Goal: Transaction & Acquisition: Purchase product/service

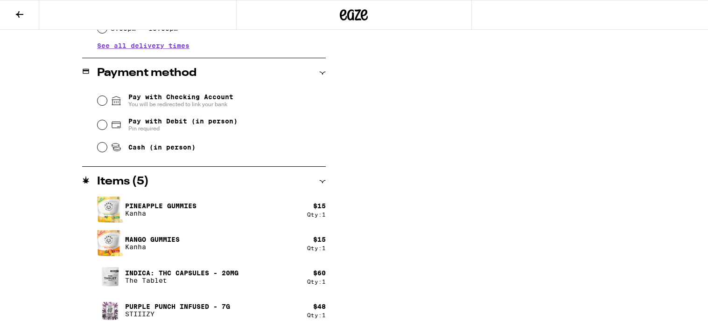
scroll to position [390, 0]
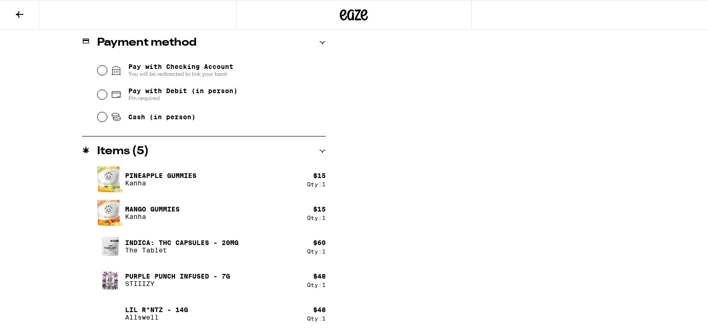
click at [322, 151] on icon at bounding box center [322, 151] width 7 height 7
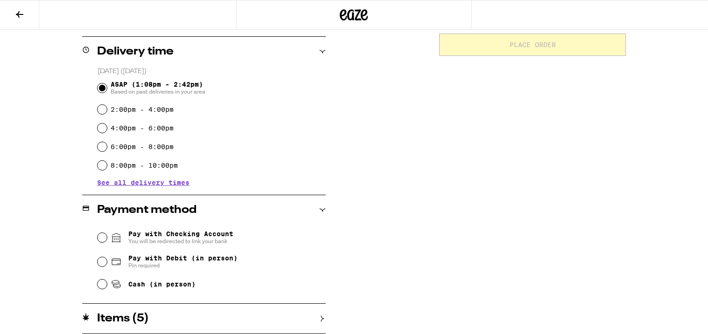
scroll to position [222, 0]
click at [321, 320] on icon at bounding box center [322, 320] width 3 height 6
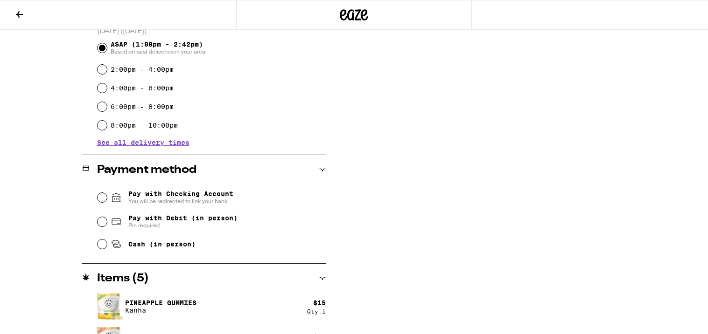
scroll to position [390, 0]
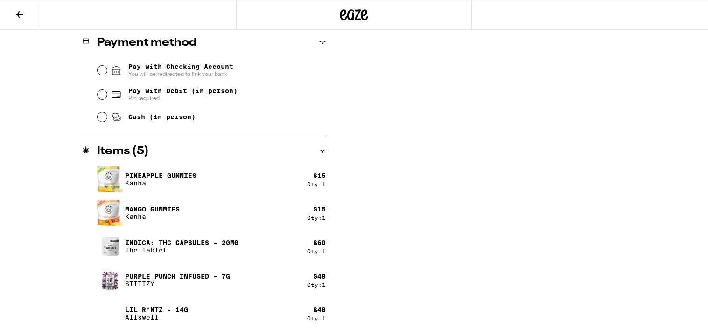
click at [107, 181] on img at bounding box center [110, 180] width 26 height 28
click at [113, 149] on h2 "Items ( 5 )" at bounding box center [123, 151] width 52 height 11
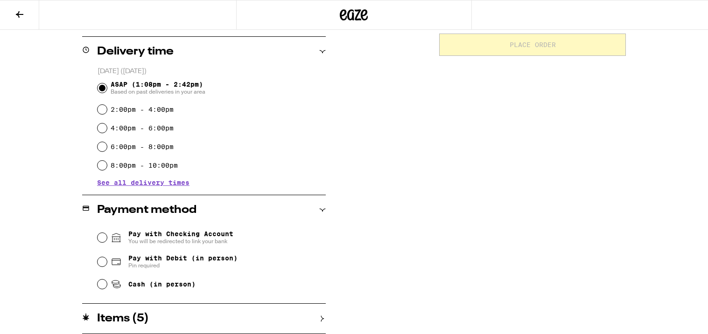
scroll to position [222, 0]
click at [322, 320] on icon at bounding box center [322, 320] width 3 height 6
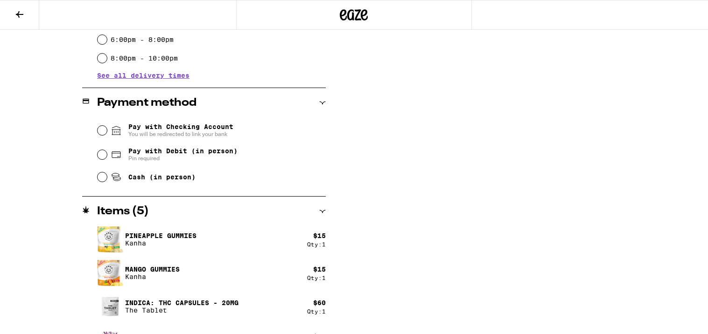
scroll to position [390, 0]
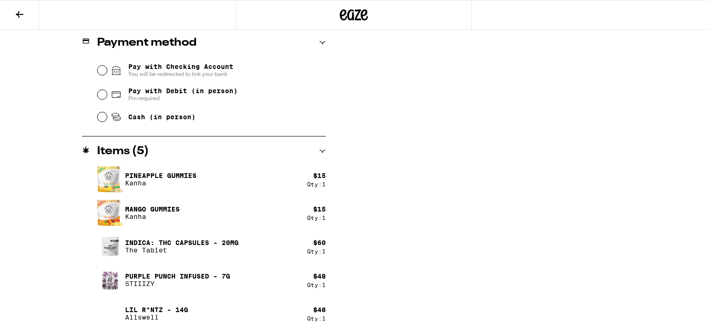
click at [15, 14] on icon at bounding box center [19, 14] width 11 height 11
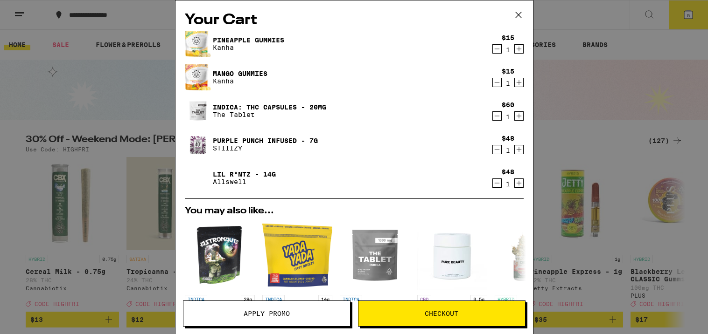
click at [497, 49] on icon "Decrement" at bounding box center [497, 48] width 8 height 11
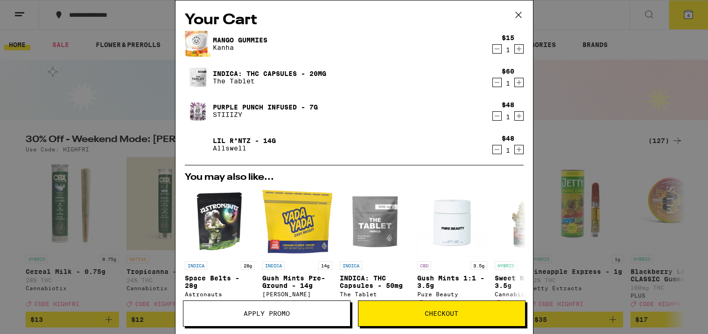
click at [497, 49] on icon "Decrement" at bounding box center [497, 48] width 8 height 11
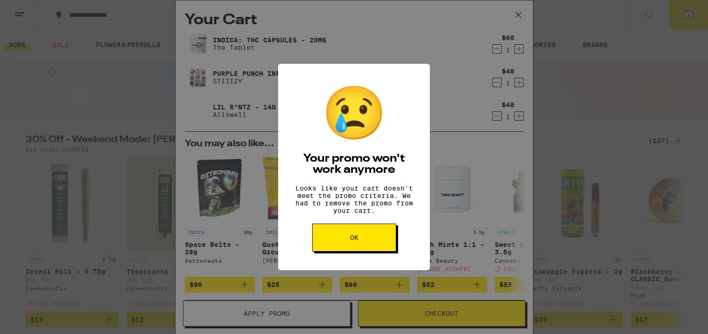
click at [362, 239] on button "OK" at bounding box center [354, 238] width 84 height 28
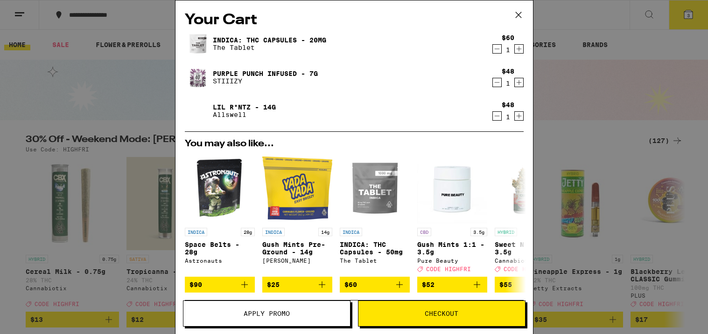
click at [424, 311] on span "Checkout" at bounding box center [441, 314] width 167 height 7
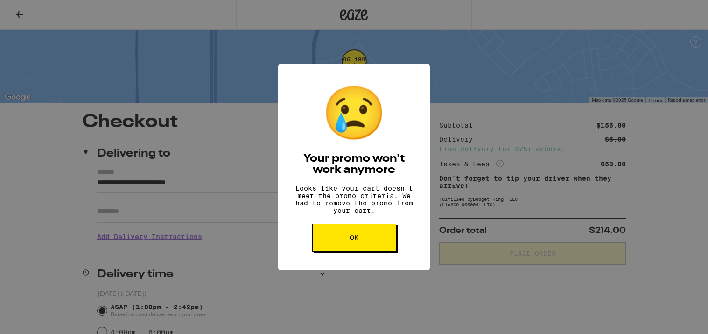
click at [368, 245] on button "OK" at bounding box center [354, 238] width 84 height 28
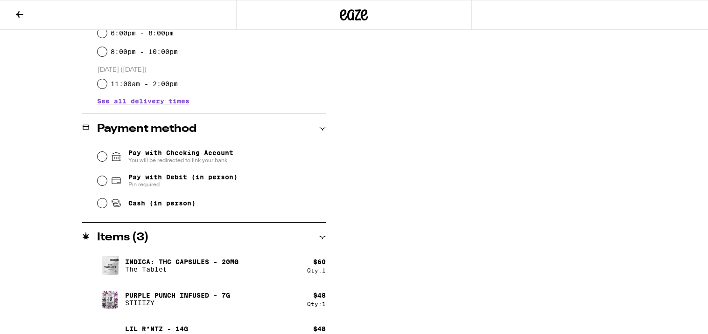
scroll to position [320, 0]
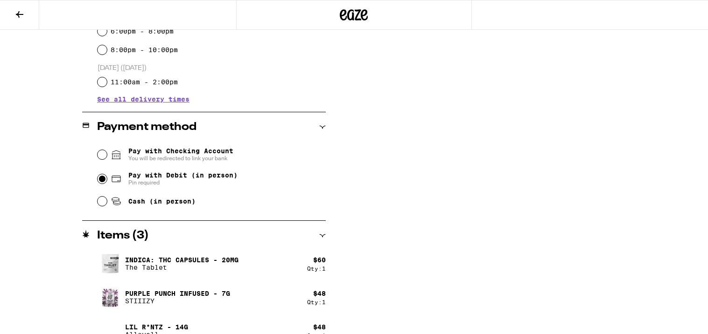
click at [102, 179] on input "Pay with Debit (in person) Pin required" at bounding box center [101, 178] width 9 height 9
radio input "true"
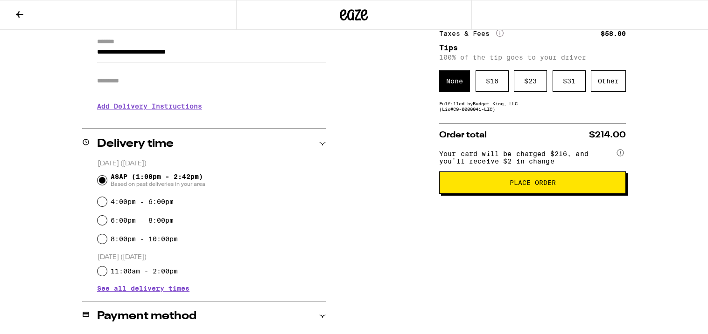
scroll to position [126, 0]
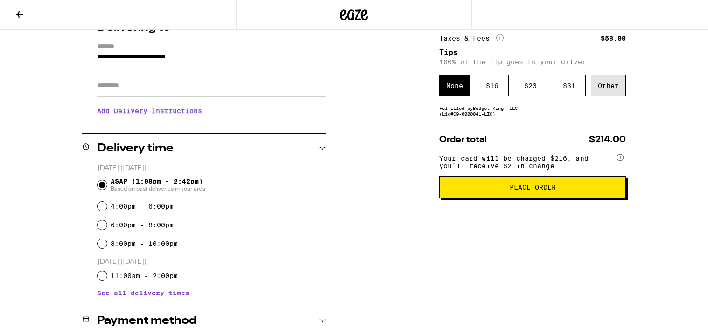
click at [602, 85] on div "Other" at bounding box center [607, 85] width 35 height 21
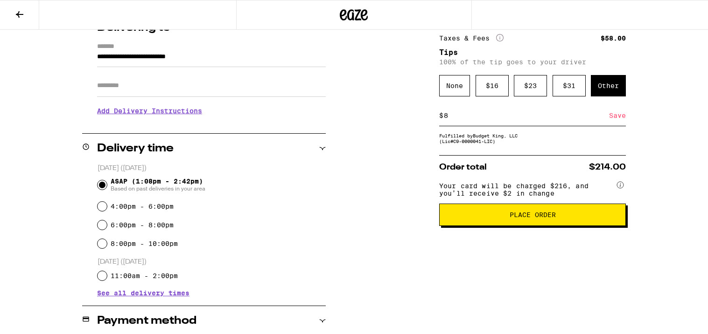
type input "8"
click at [615, 119] on div "Save" at bounding box center [617, 115] width 17 height 21
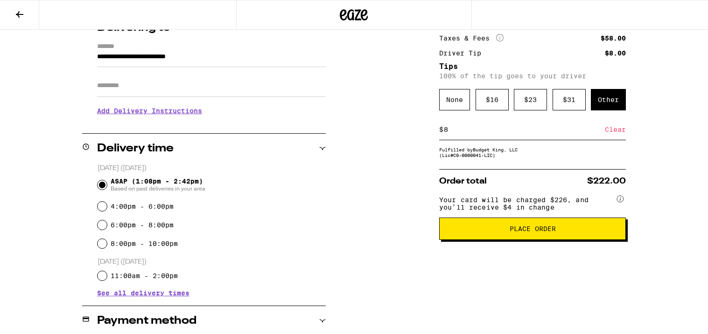
click at [616, 132] on div "Clear" at bounding box center [614, 129] width 21 height 21
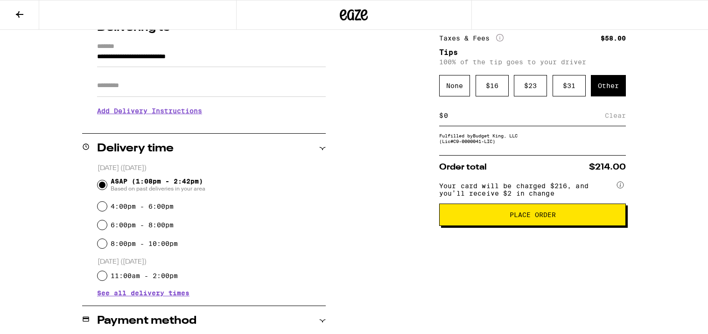
click at [448, 119] on input at bounding box center [523, 115] width 161 height 8
type input "7"
click at [613, 117] on div "Save" at bounding box center [617, 115] width 17 height 21
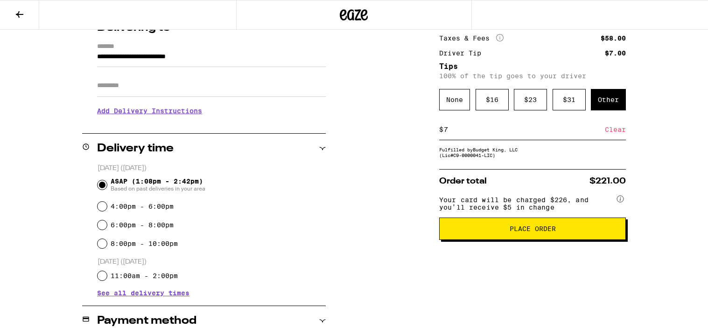
click at [615, 133] on div "Clear" at bounding box center [614, 129] width 21 height 21
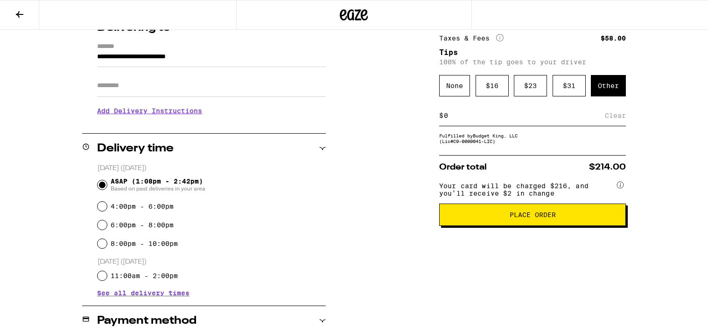
click at [449, 118] on input at bounding box center [523, 115] width 161 height 8
type input "6"
click at [616, 115] on div "Save" at bounding box center [617, 115] width 17 height 21
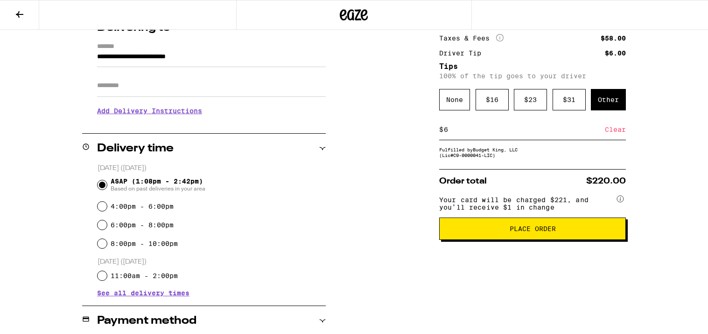
click at [446, 131] on input "6" at bounding box center [523, 129] width 161 height 8
click at [618, 132] on div "Clear" at bounding box center [614, 129] width 21 height 21
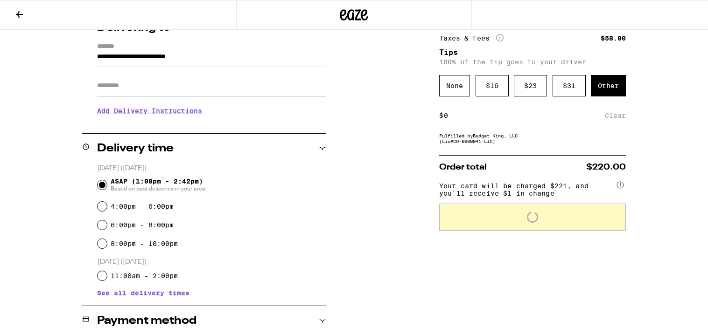
click at [444, 113] on input at bounding box center [523, 115] width 161 height 8
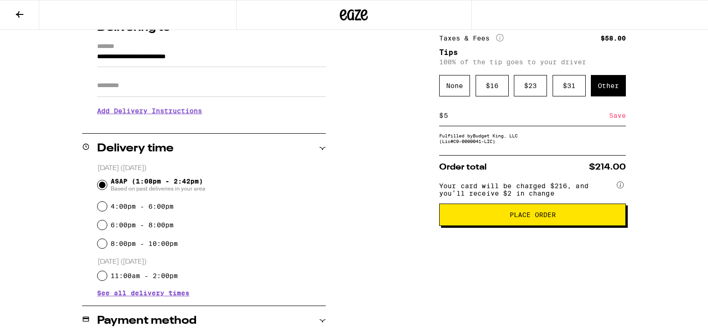
type input "5"
click at [549, 216] on span "Place Order" at bounding box center [532, 215] width 46 height 7
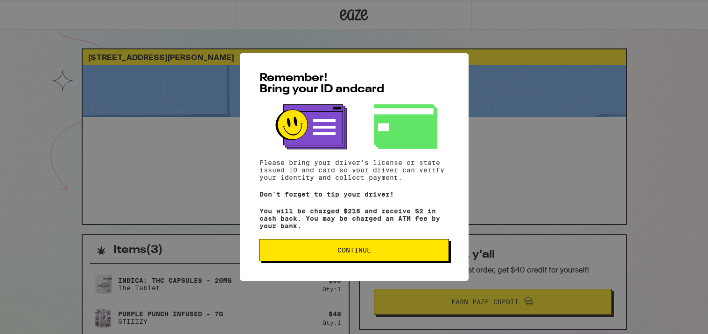
click at [409, 245] on button "Continue" at bounding box center [353, 250] width 189 height 22
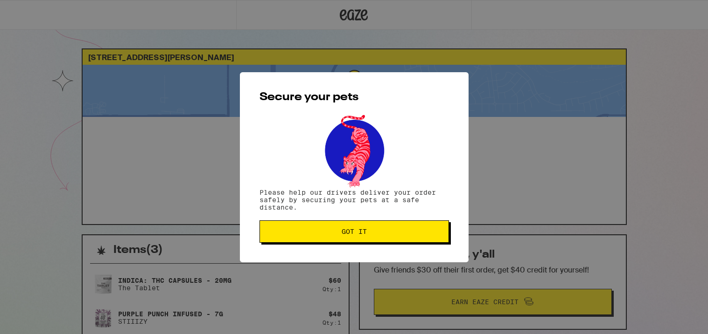
click at [383, 227] on button "Got it" at bounding box center [353, 232] width 189 height 22
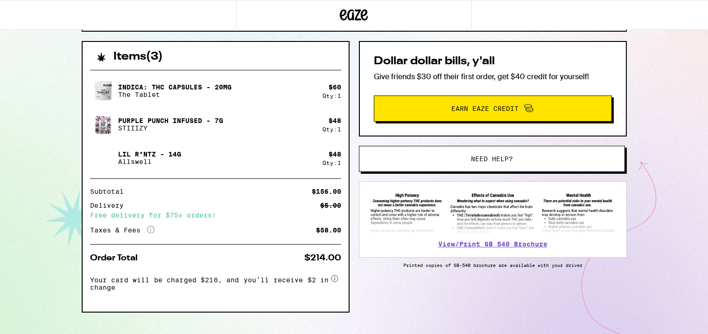
scroll to position [209, 0]
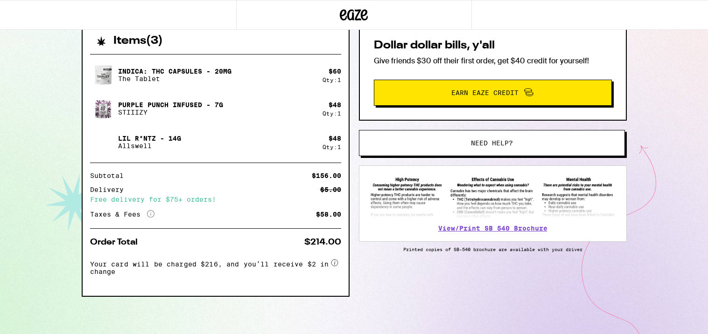
click at [478, 142] on span "Need help?" at bounding box center [492, 143] width 42 height 7
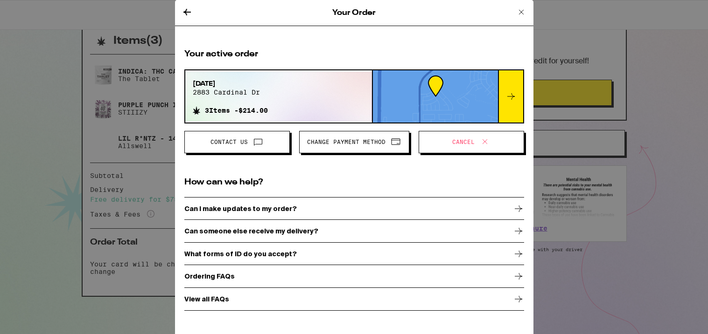
click at [516, 206] on icon at bounding box center [518, 208] width 11 height 11
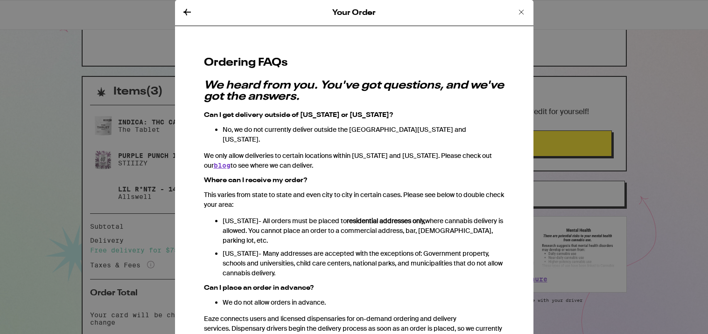
click at [184, 11] on icon at bounding box center [186, 12] width 7 height 7
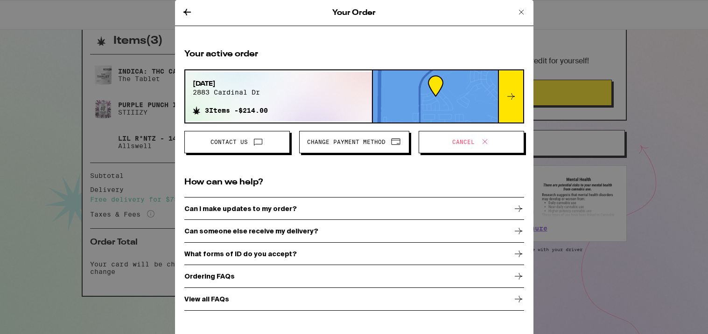
click at [511, 96] on icon at bounding box center [510, 96] width 11 height 11
click at [509, 95] on icon at bounding box center [510, 96] width 11 height 11
click at [352, 141] on span "Change Payment Method" at bounding box center [346, 142] width 78 height 6
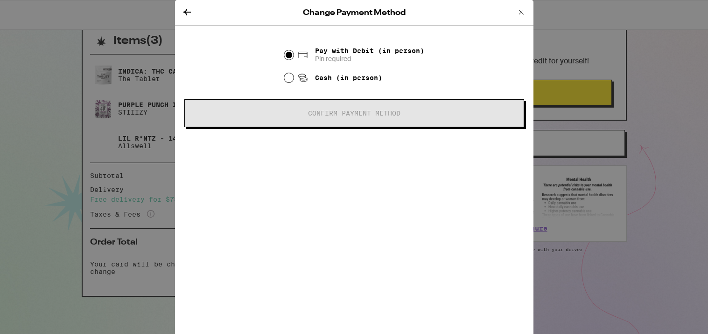
click at [187, 9] on icon at bounding box center [186, 12] width 11 height 11
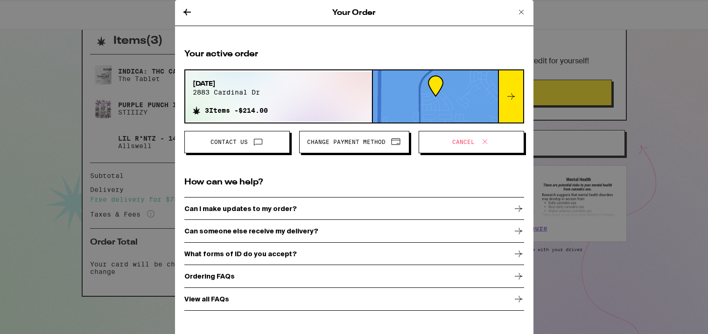
click at [521, 11] on icon at bounding box center [520, 12] width 11 height 11
